Goal: Information Seeking & Learning: Learn about a topic

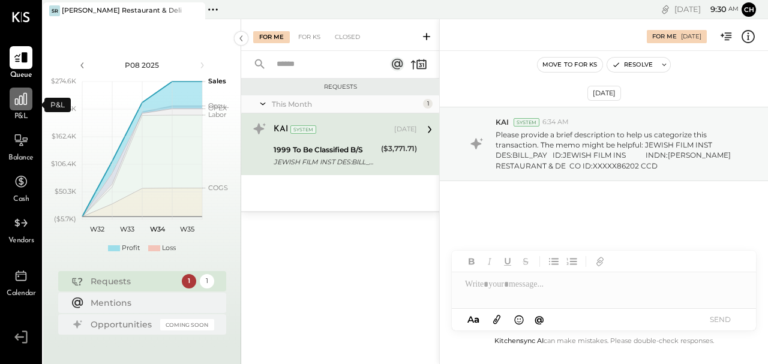
click at [19, 104] on icon at bounding box center [21, 99] width 16 height 16
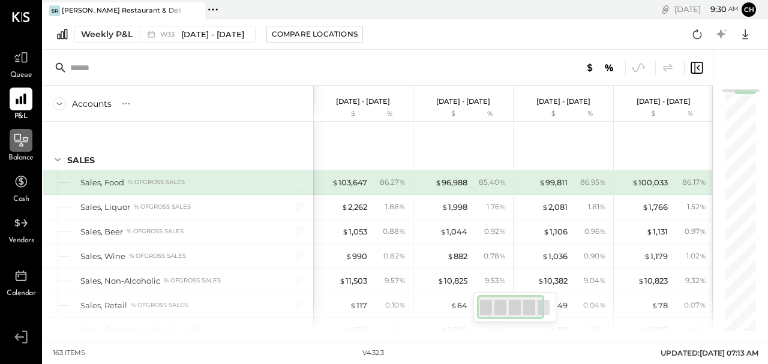
click at [26, 146] on icon at bounding box center [21, 141] width 16 height 16
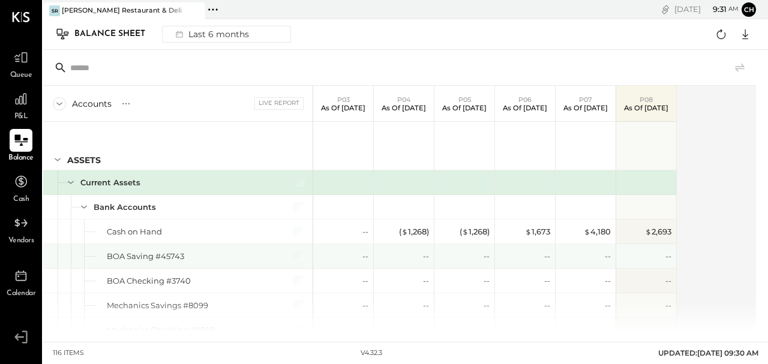
scroll to position [120, 0]
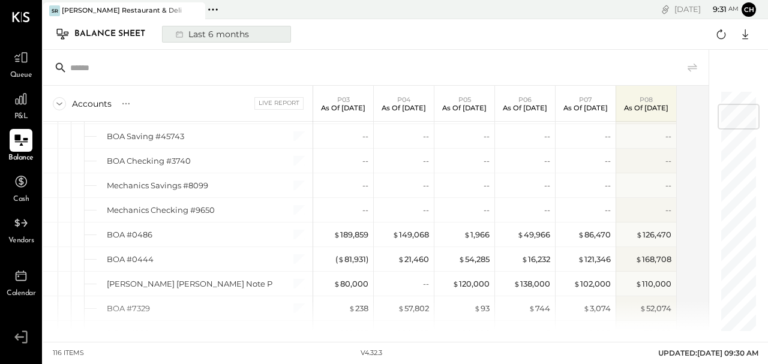
click at [197, 34] on div "Last 6 months" at bounding box center [211, 34] width 85 height 16
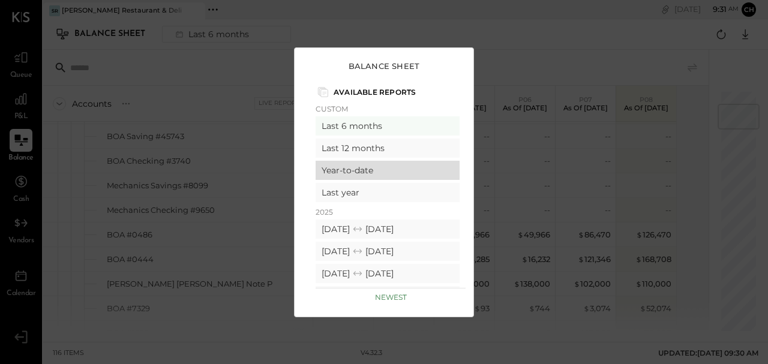
click at [353, 173] on div "Year-to-date" at bounding box center [388, 170] width 144 height 19
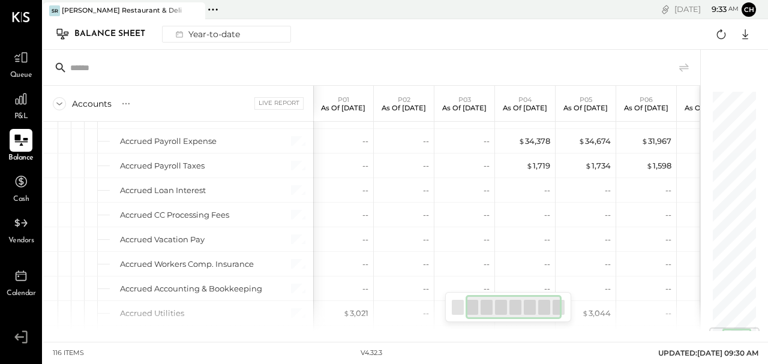
scroll to position [0, 80]
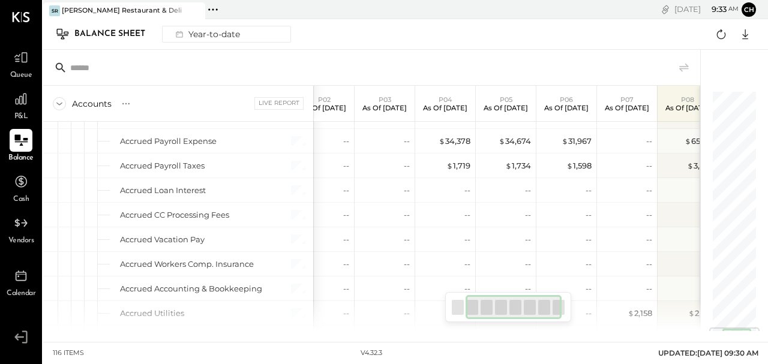
drag, startPoint x: 549, startPoint y: 307, endPoint x: 565, endPoint y: 303, distance: 17.3
click at [565, 303] on div at bounding box center [508, 307] width 126 height 30
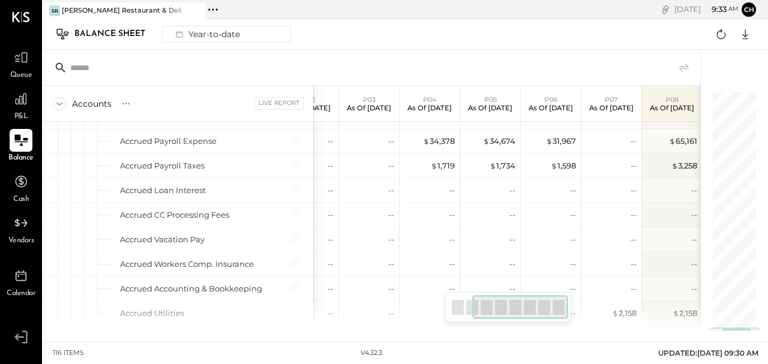
drag, startPoint x: 502, startPoint y: 306, endPoint x: 513, endPoint y: 289, distance: 20.3
click at [537, 300] on div at bounding box center [520, 307] width 96 height 24
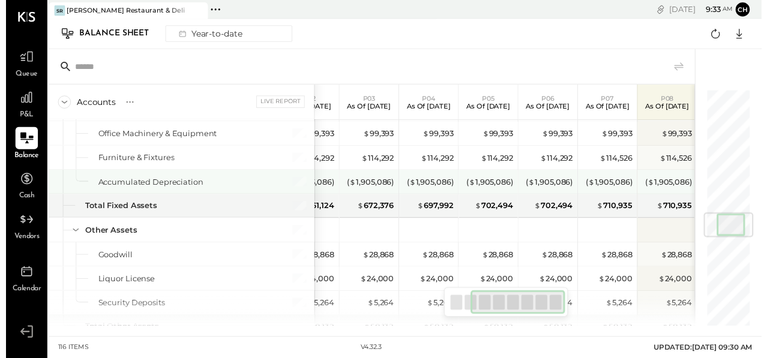
scroll to position [1000, 0]
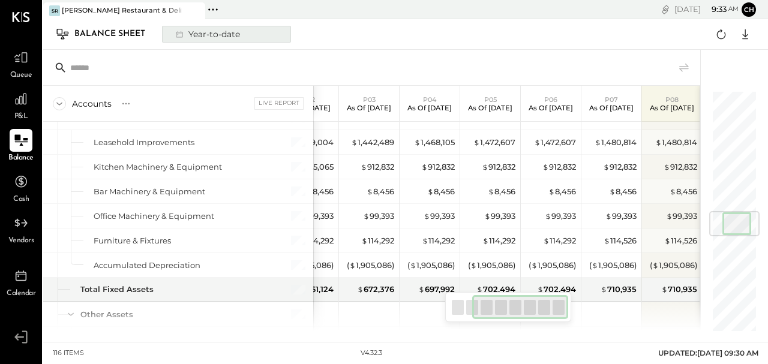
click at [225, 35] on div "Year-to-date" at bounding box center [207, 34] width 76 height 16
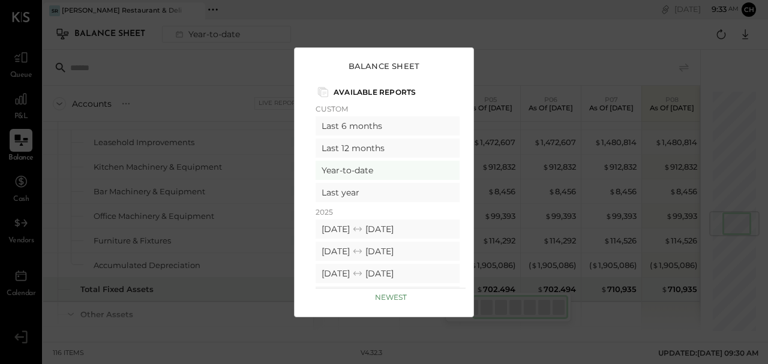
click at [547, 48] on div "Balance Sheet Available Reports Custom Last 6 months Last 12 months Year-to-dat…" at bounding box center [384, 182] width 768 height 364
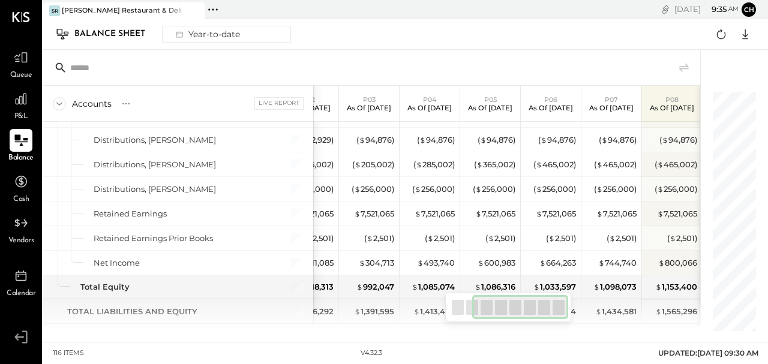
scroll to position [2450, 0]
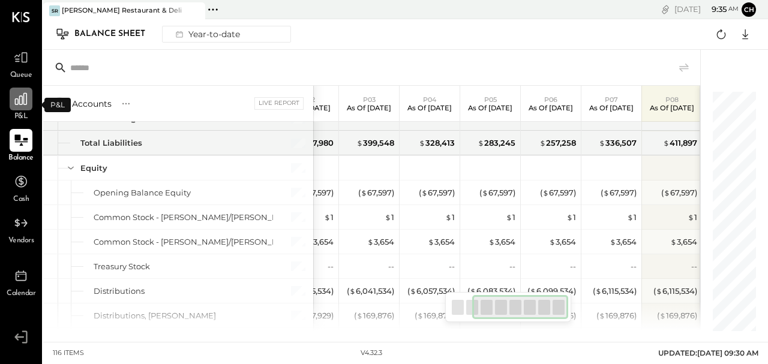
click at [23, 109] on div at bounding box center [21, 99] width 23 height 23
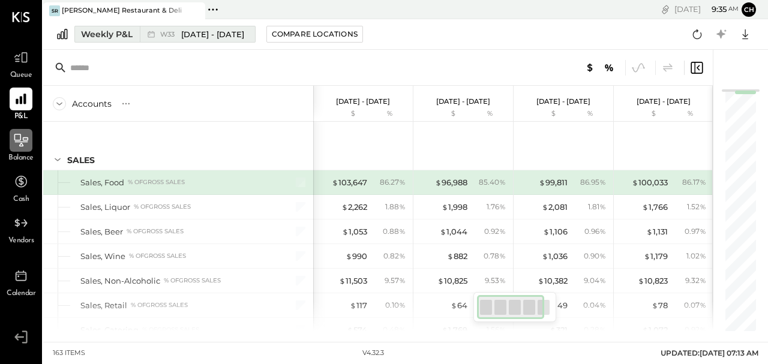
click at [164, 31] on span "W33" at bounding box center [169, 34] width 18 height 7
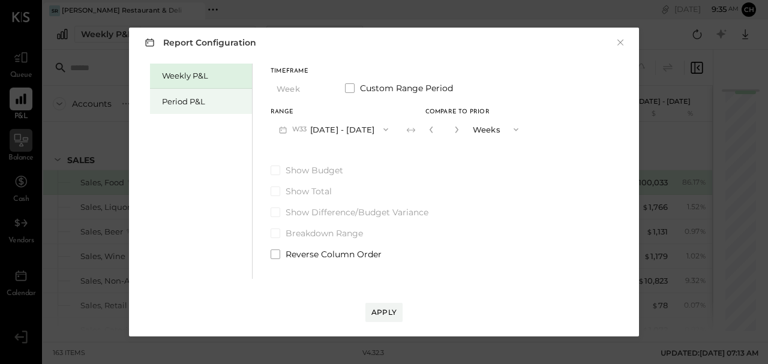
click at [194, 101] on div "Period P&L" at bounding box center [204, 101] width 84 height 11
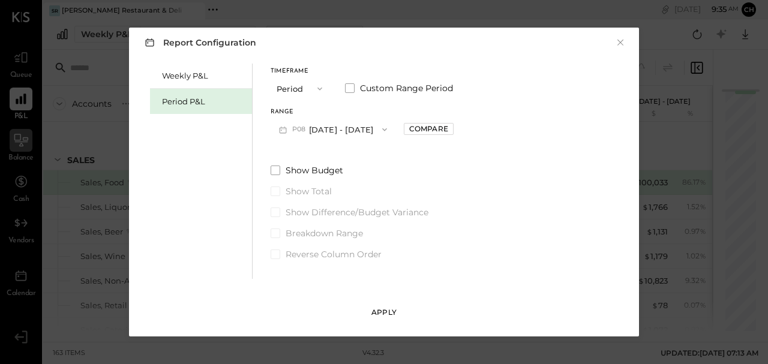
click at [379, 315] on div "Apply" at bounding box center [384, 312] width 25 height 10
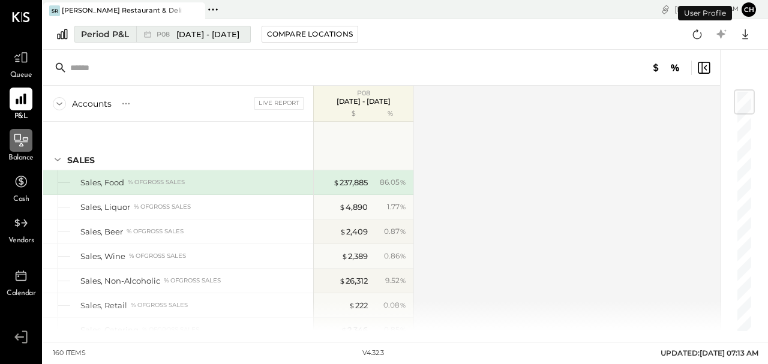
click at [184, 32] on span "[DATE] - [DATE]" at bounding box center [207, 34] width 63 height 11
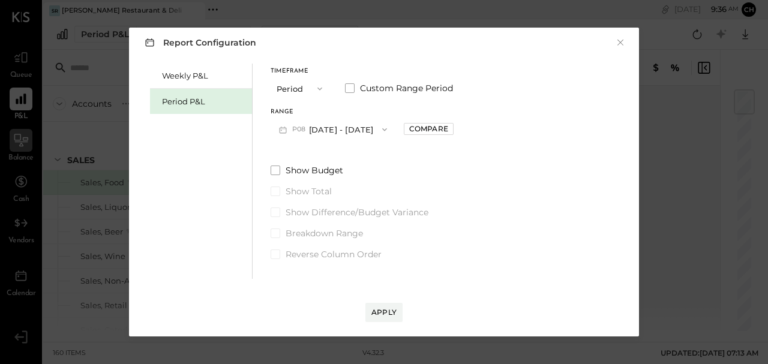
click at [343, 127] on button "P08 [DATE] - [DATE]" at bounding box center [333, 129] width 125 height 22
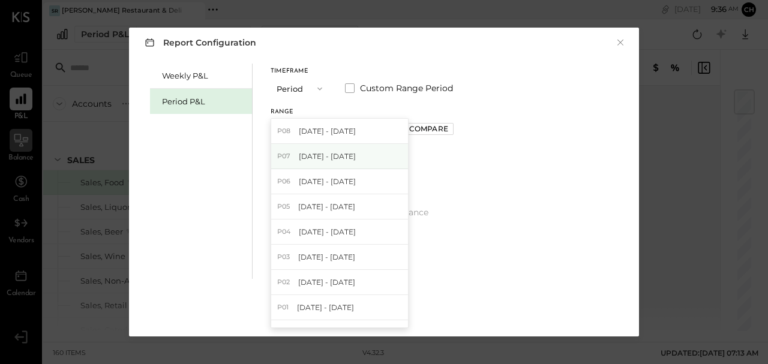
click at [353, 155] on span "[DATE] - [DATE]" at bounding box center [327, 156] width 57 height 10
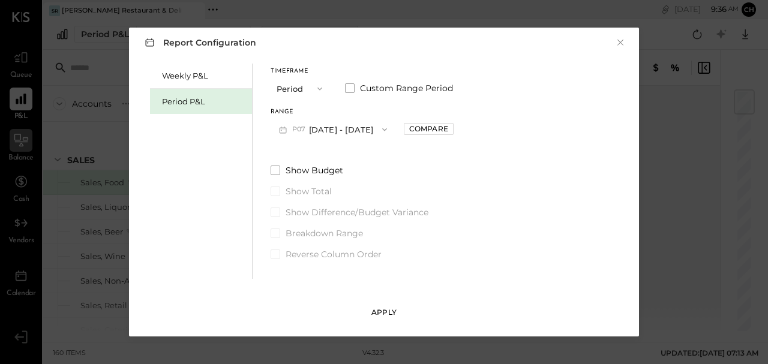
click at [387, 309] on div "Apply" at bounding box center [384, 312] width 25 height 10
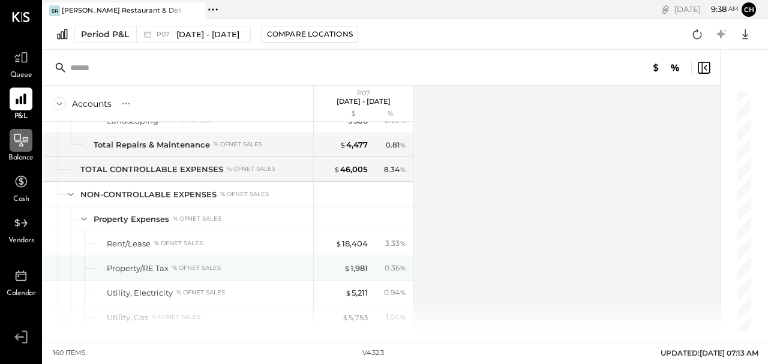
scroll to position [2881, 0]
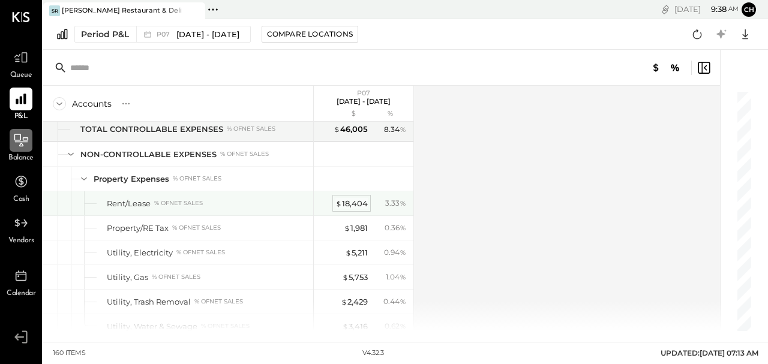
click at [360, 198] on div "$ 18,404" at bounding box center [352, 203] width 32 height 11
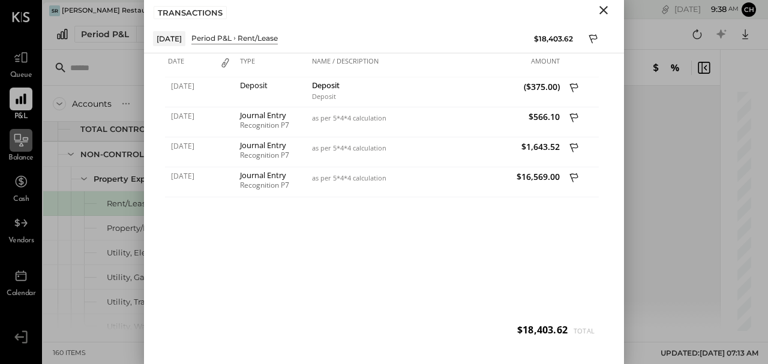
click at [601, 8] on icon "Close" at bounding box center [604, 10] width 8 height 8
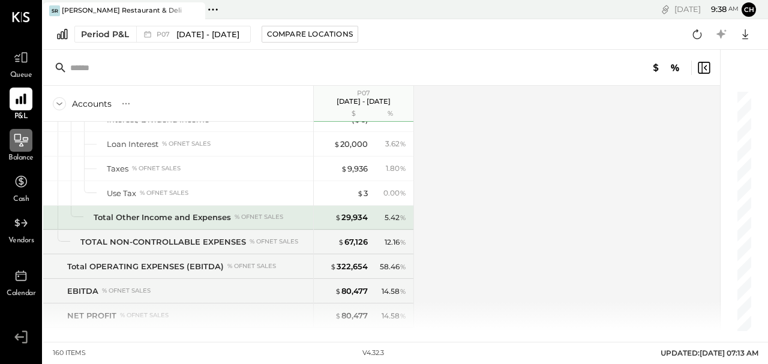
scroll to position [2962, 0]
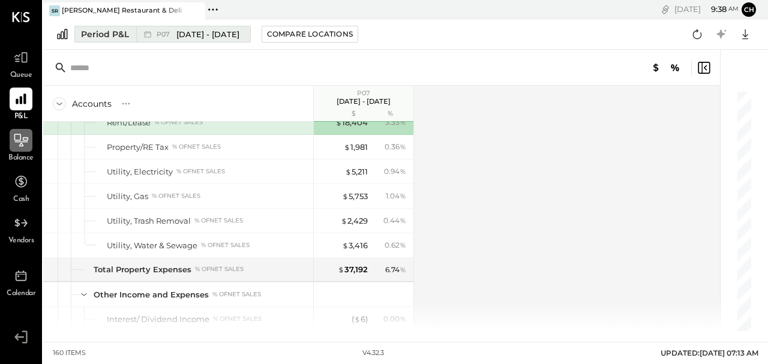
click at [182, 36] on span "[DATE] - [DATE]" at bounding box center [207, 34] width 63 height 11
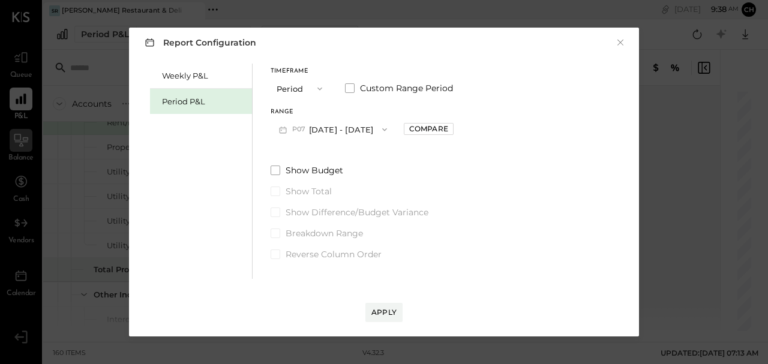
click at [293, 88] on button "Period" at bounding box center [301, 88] width 60 height 22
click at [286, 133] on span "YTD" at bounding box center [286, 131] width 12 height 8
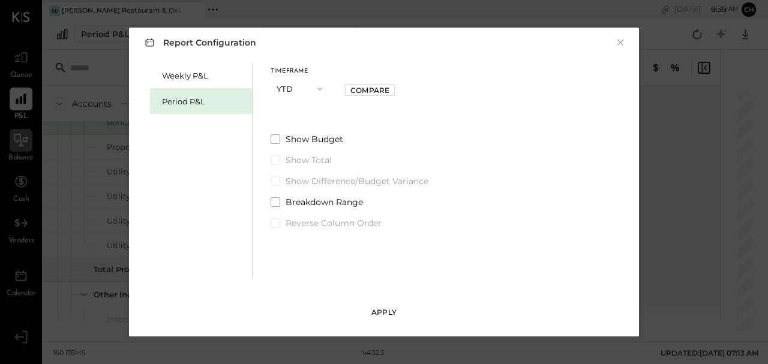
click at [381, 315] on div "Apply" at bounding box center [384, 312] width 25 height 10
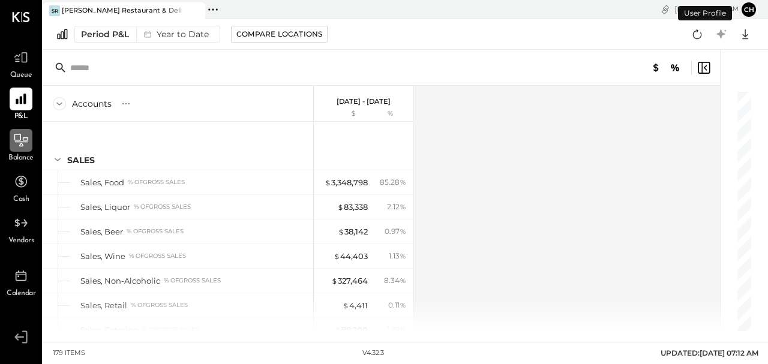
scroll to position [3238, 0]
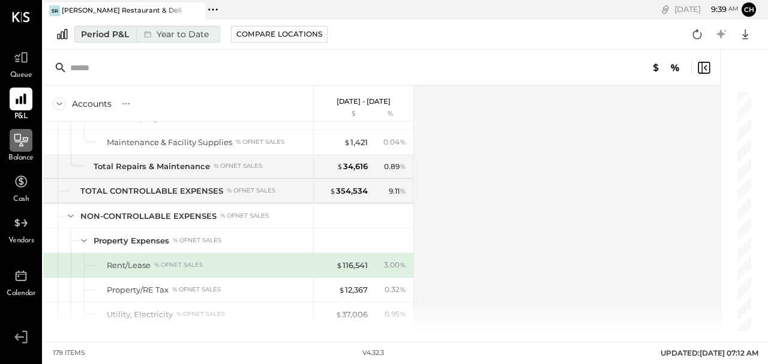
click at [186, 34] on div "Year to Date" at bounding box center [174, 34] width 77 height 16
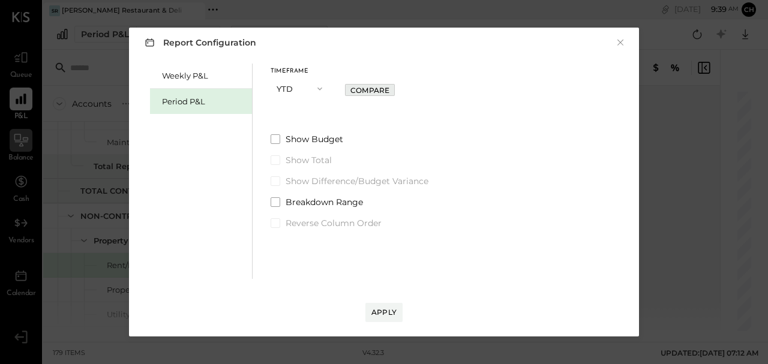
click at [372, 92] on div "Compare" at bounding box center [370, 90] width 39 height 10
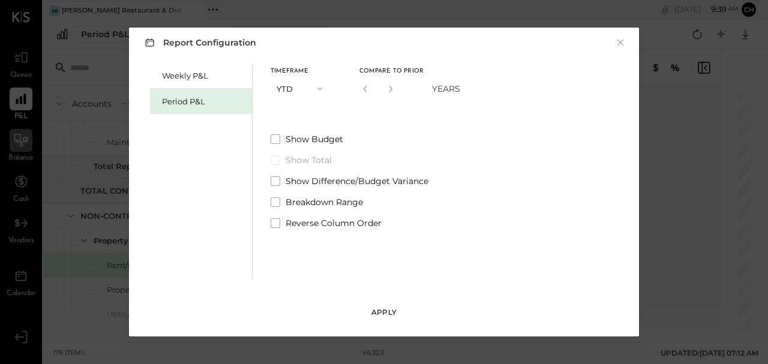
click at [385, 312] on div "Apply" at bounding box center [384, 312] width 25 height 10
